Goal: Task Accomplishment & Management: Use online tool/utility

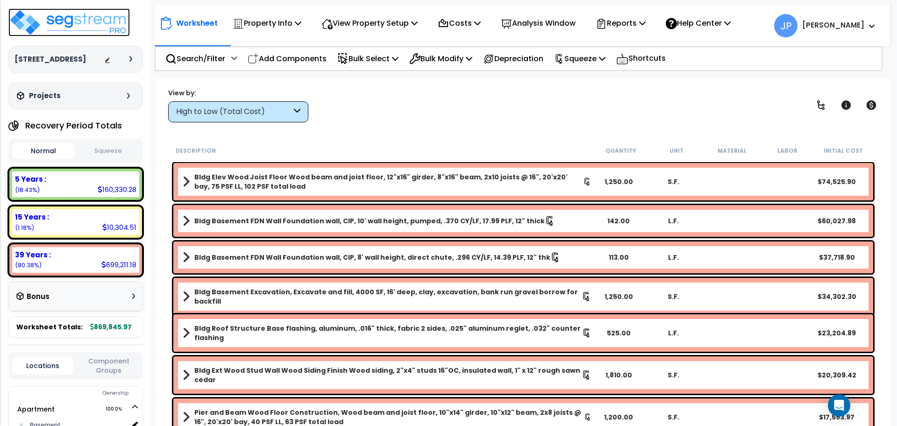
click at [74, 21] on img at bounding box center [68, 22] width 121 height 28
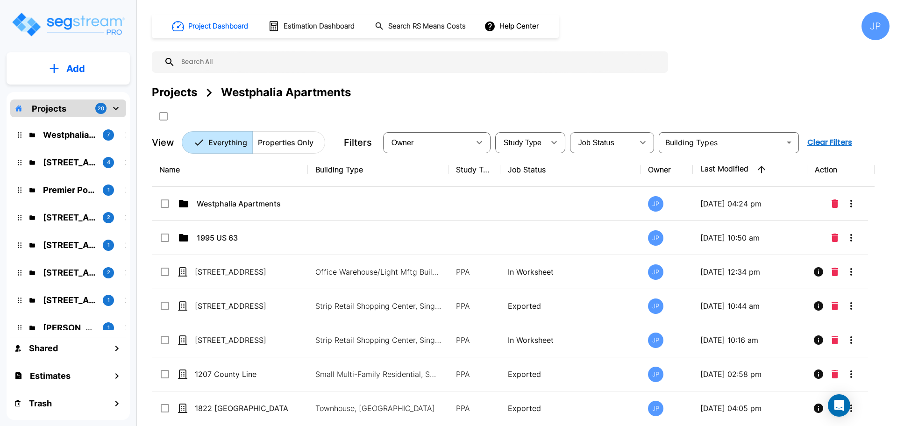
click at [231, 65] on input "text" at bounding box center [419, 61] width 488 height 21
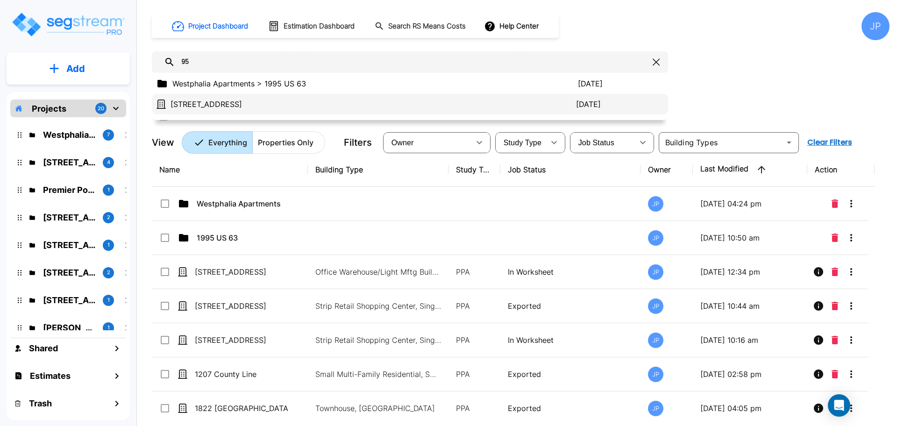
type input "95"
click at [241, 102] on p "[STREET_ADDRESS]" at bounding box center [374, 104] width 406 height 11
